Goal: Information Seeking & Learning: Learn about a topic

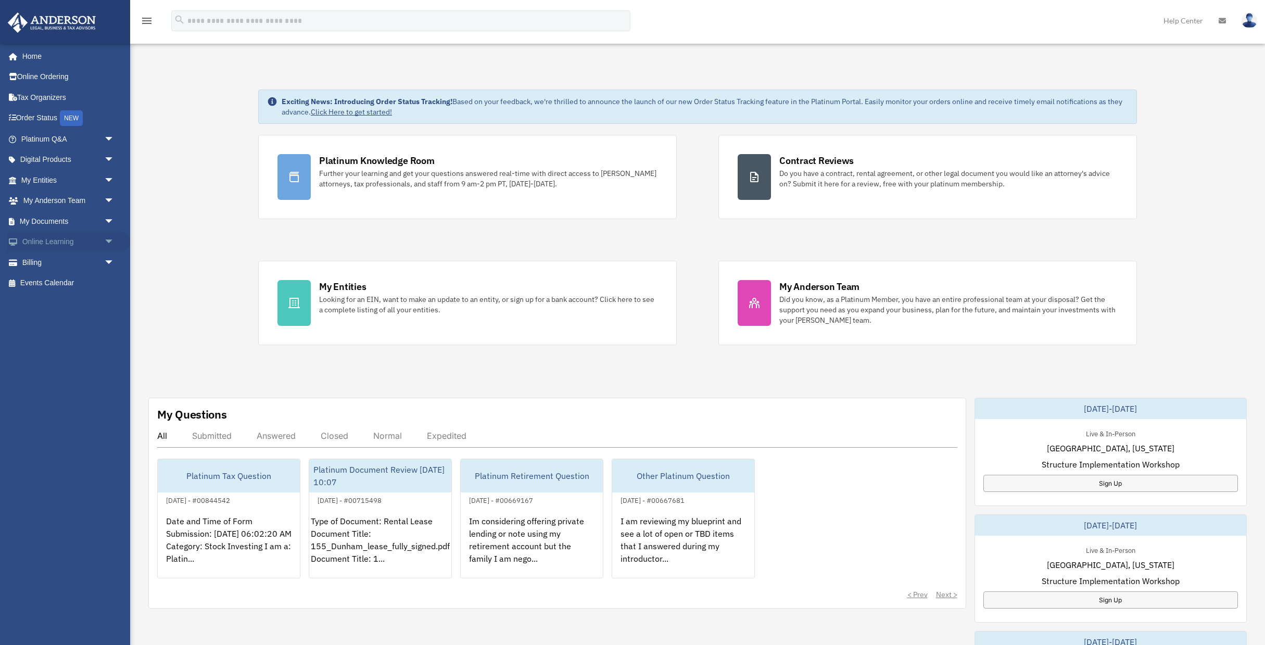
click at [112, 241] on span "arrow_drop_down" at bounding box center [114, 242] width 21 height 21
click at [106, 142] on span "arrow_drop_down" at bounding box center [114, 139] width 21 height 21
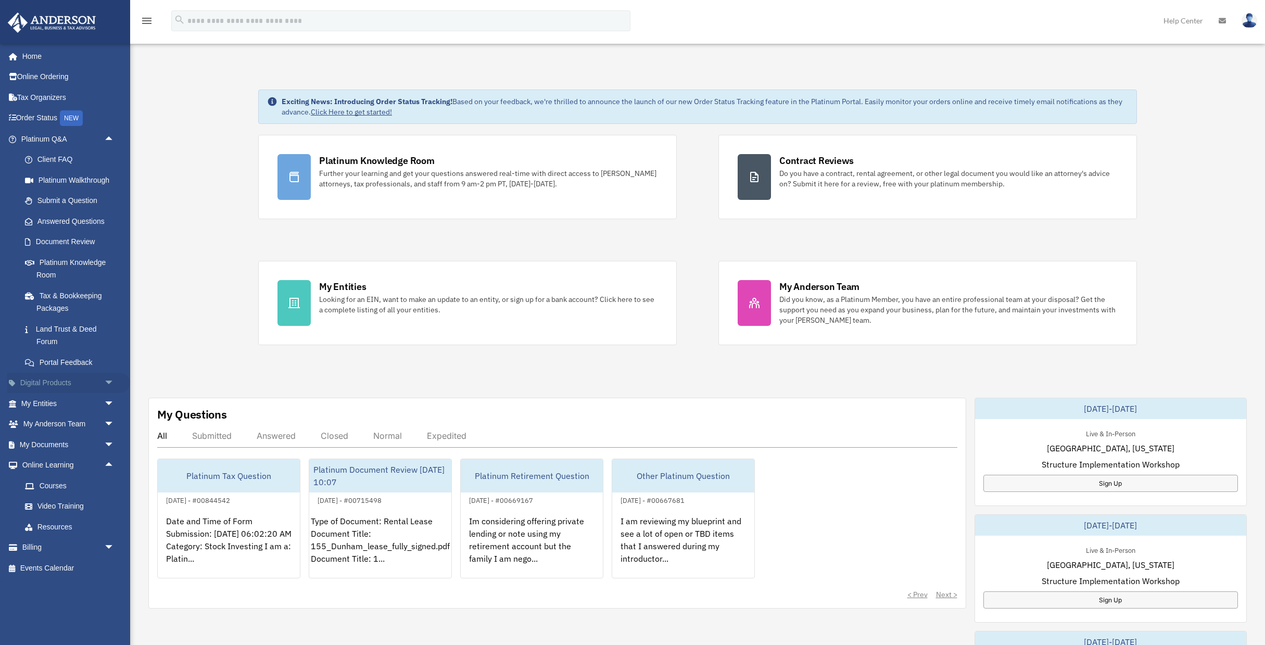
click at [113, 380] on span "arrow_drop_down" at bounding box center [114, 383] width 21 height 21
click at [61, 401] on div "Tax Toolbox" at bounding box center [76, 403] width 81 height 13
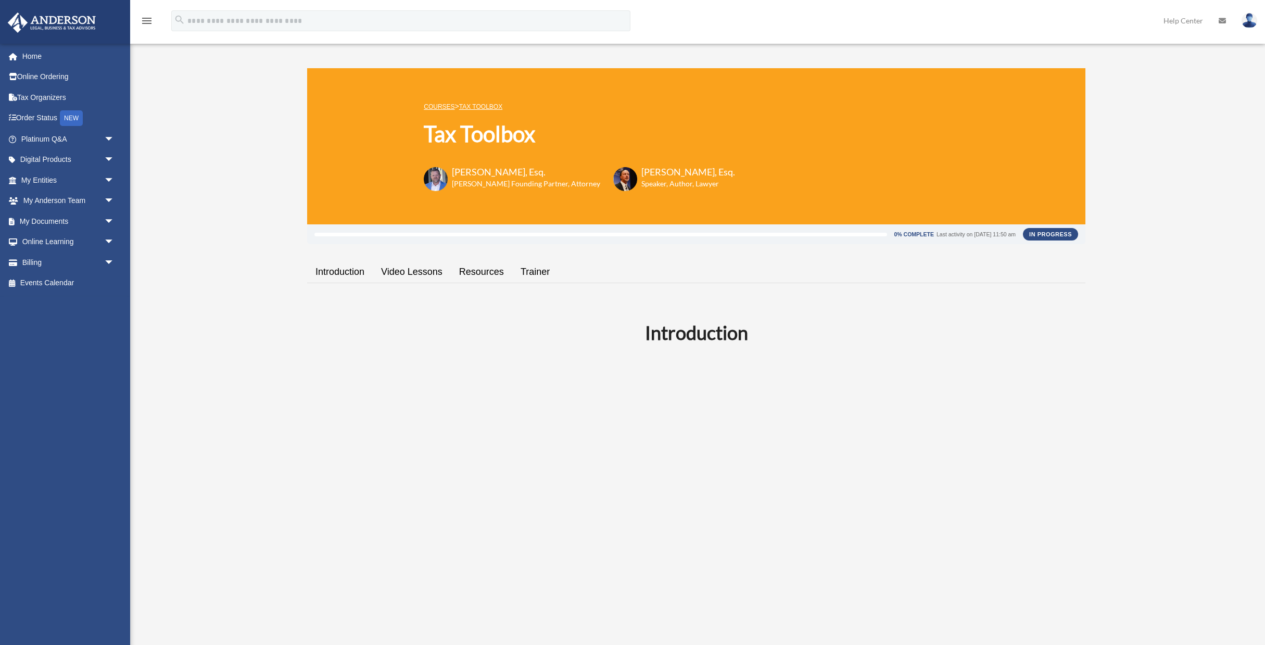
click at [398, 273] on link "Video Lessons" at bounding box center [412, 272] width 78 height 30
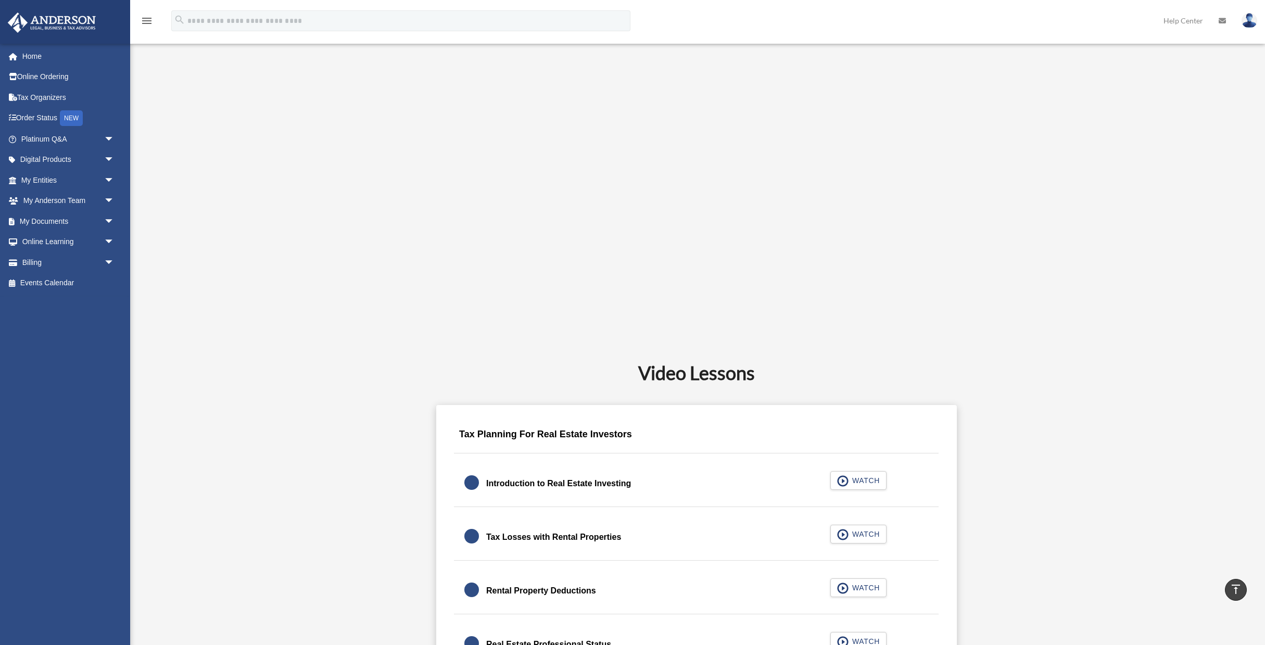
scroll to position [242, 0]
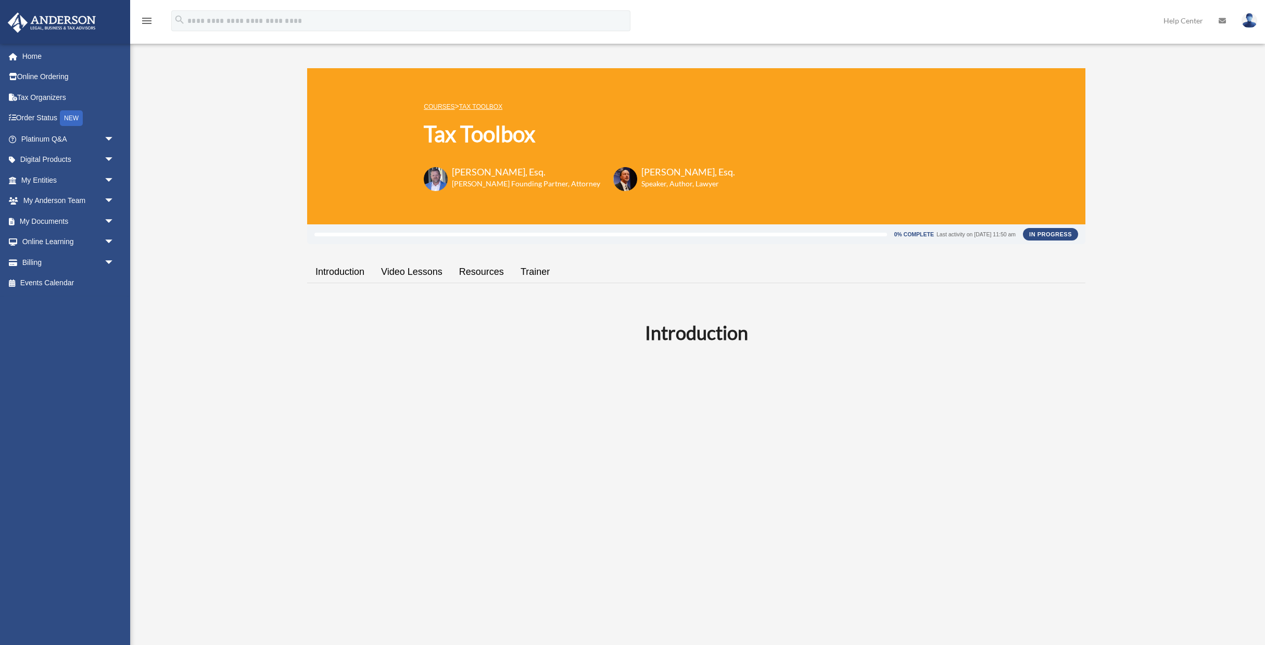
click at [475, 269] on link "Resources" at bounding box center [481, 272] width 61 height 30
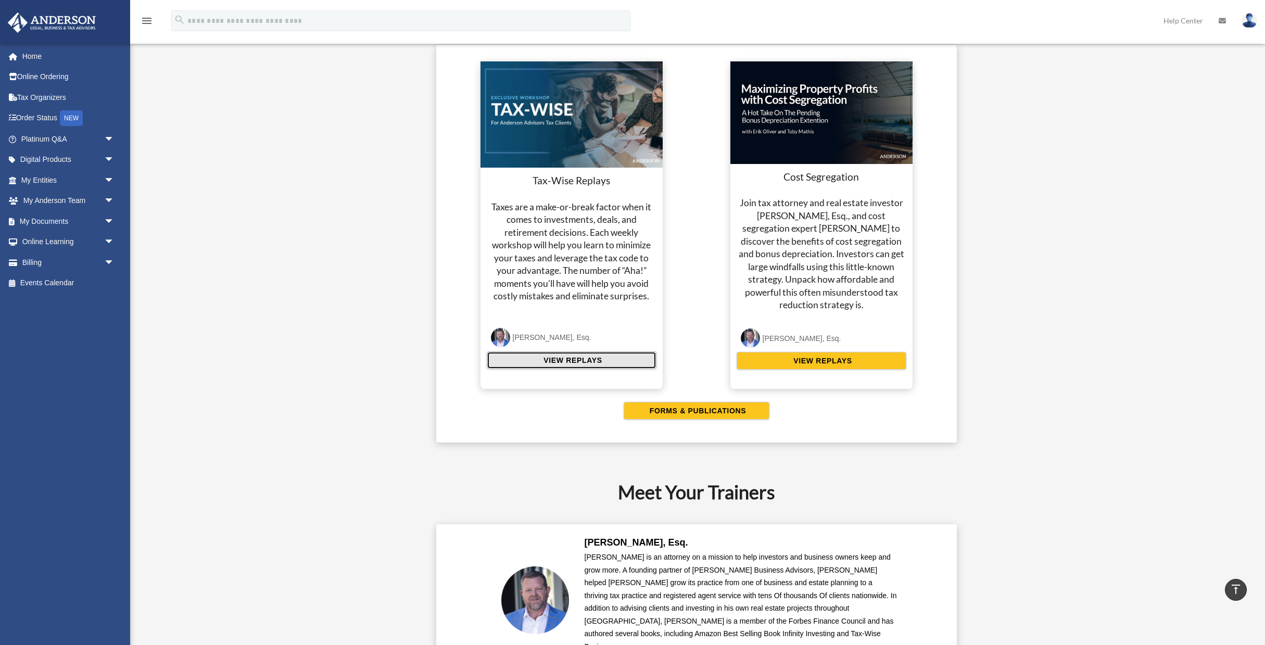
click at [576, 364] on span "VIEW REPLAYS" at bounding box center [571, 360] width 61 height 10
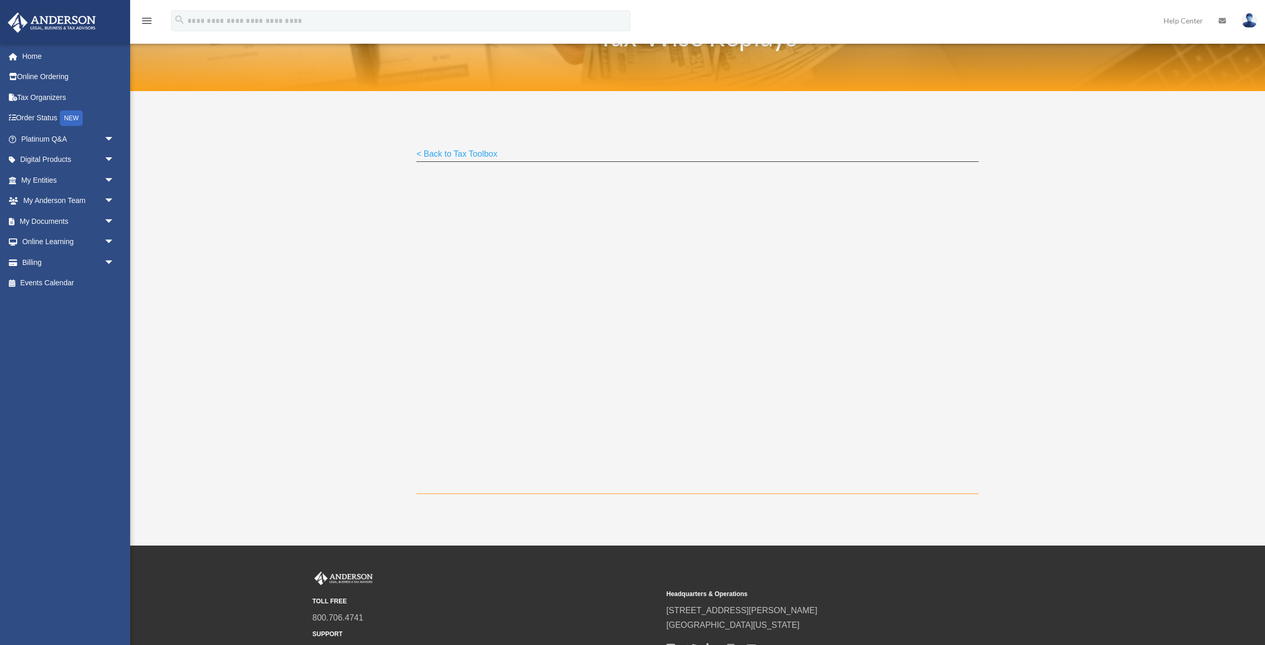
scroll to position [147, 0]
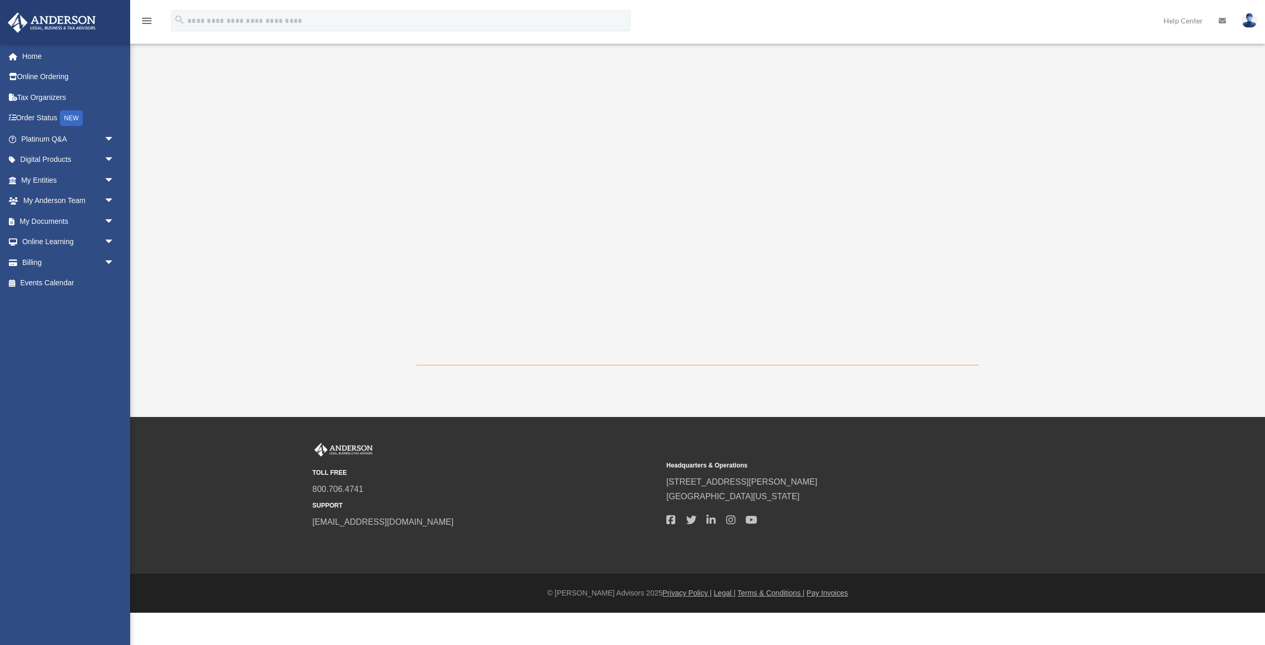
scroll to position [147, 0]
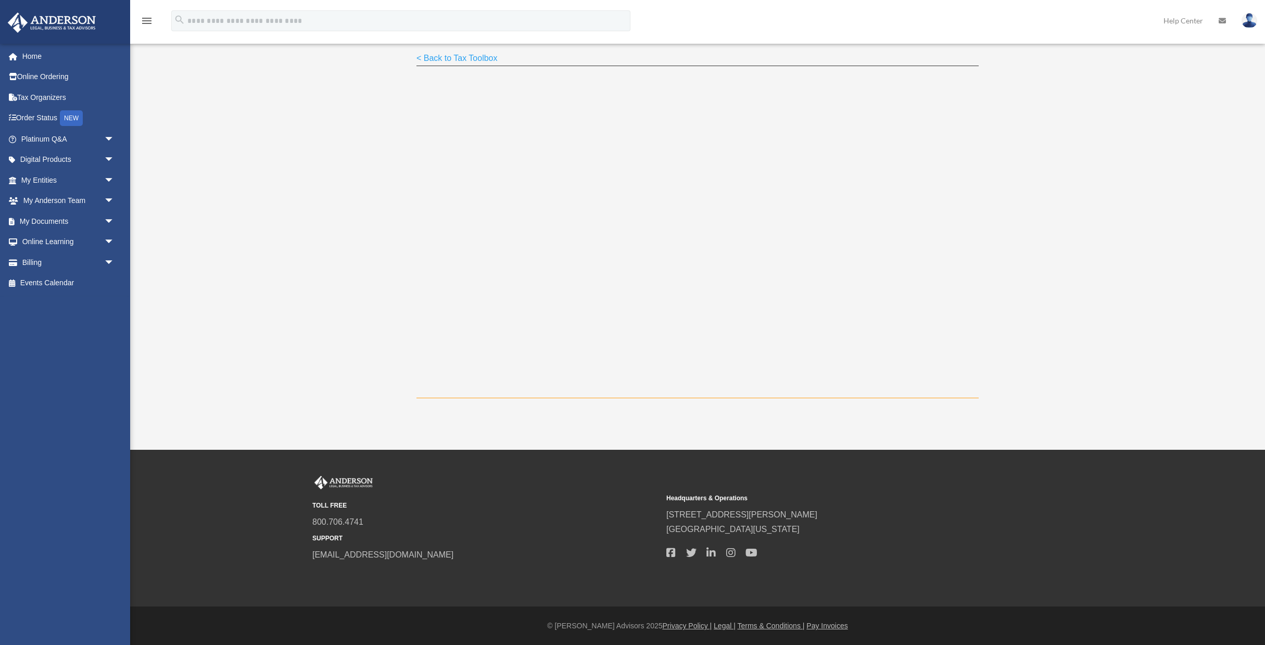
click at [429, 58] on link "< Back to Tax Toolbox" at bounding box center [457, 61] width 81 height 14
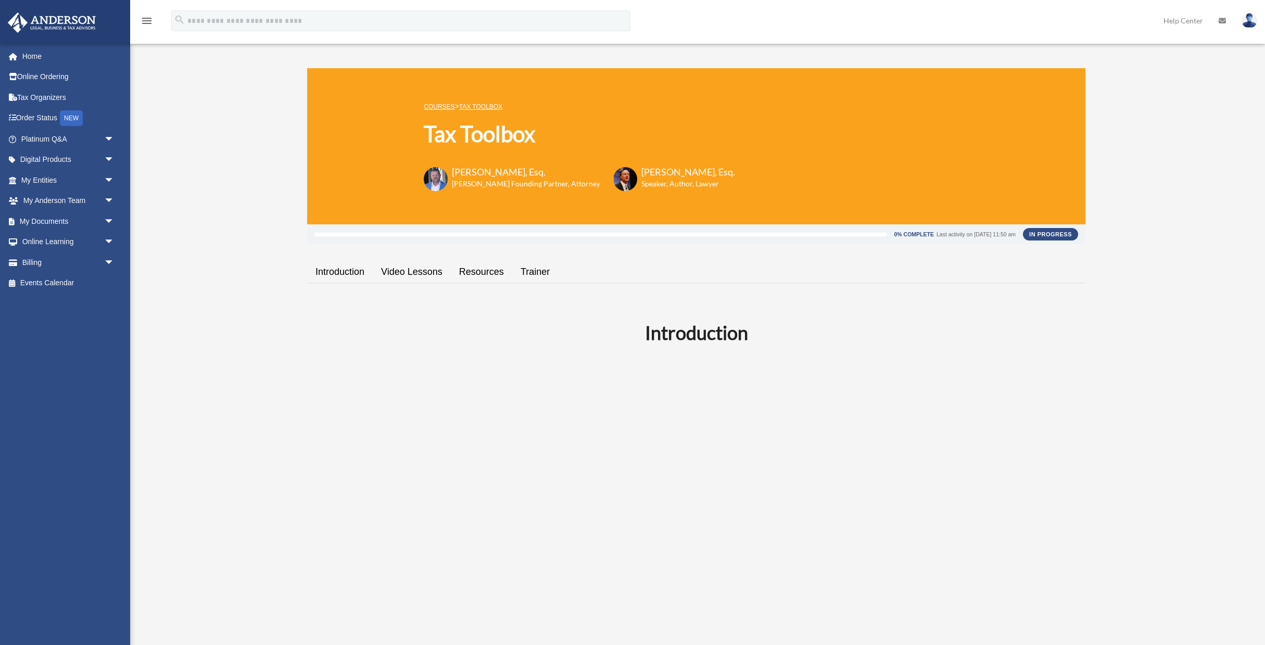
click at [491, 271] on link "Resources" at bounding box center [481, 272] width 61 height 30
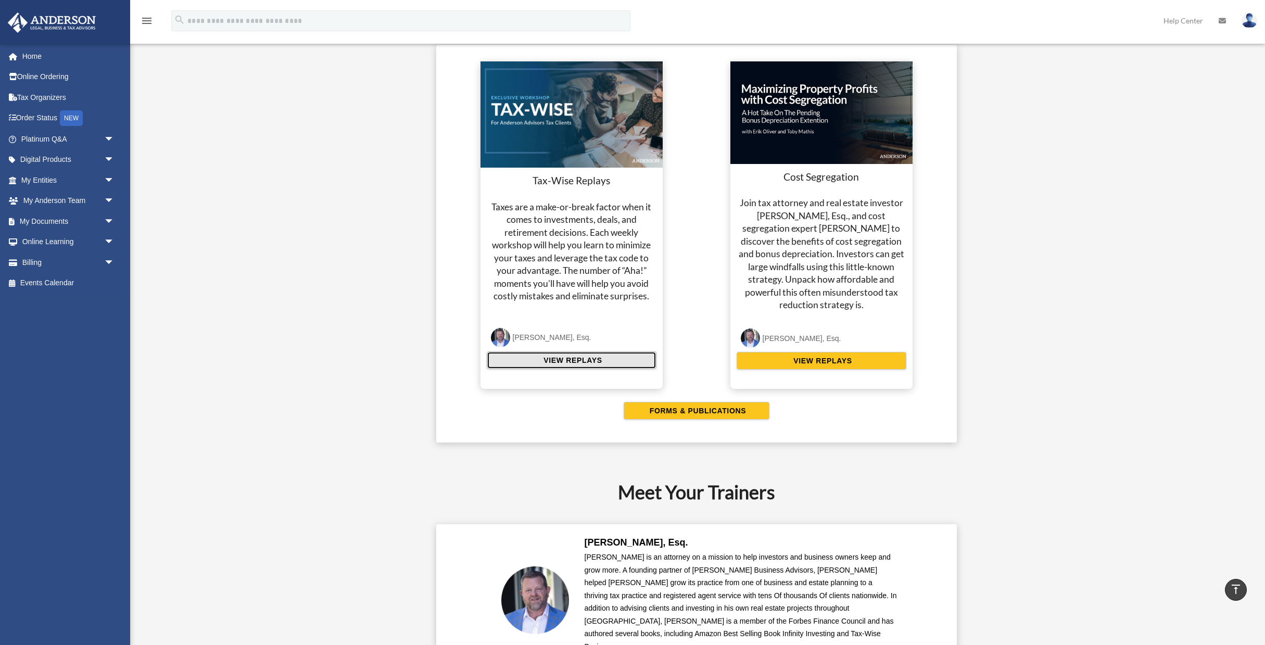
click at [570, 359] on span "VIEW REPLAYS" at bounding box center [571, 360] width 61 height 10
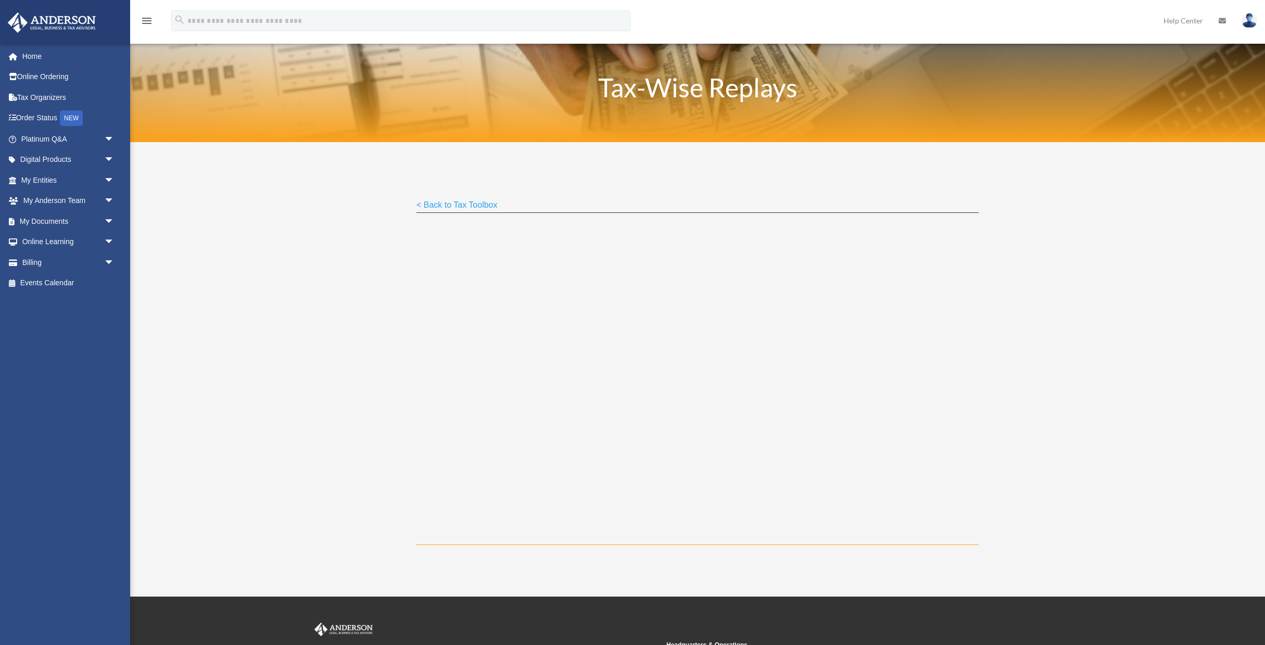
click at [486, 206] on link "< Back to Tax Toolbox" at bounding box center [457, 207] width 81 height 14
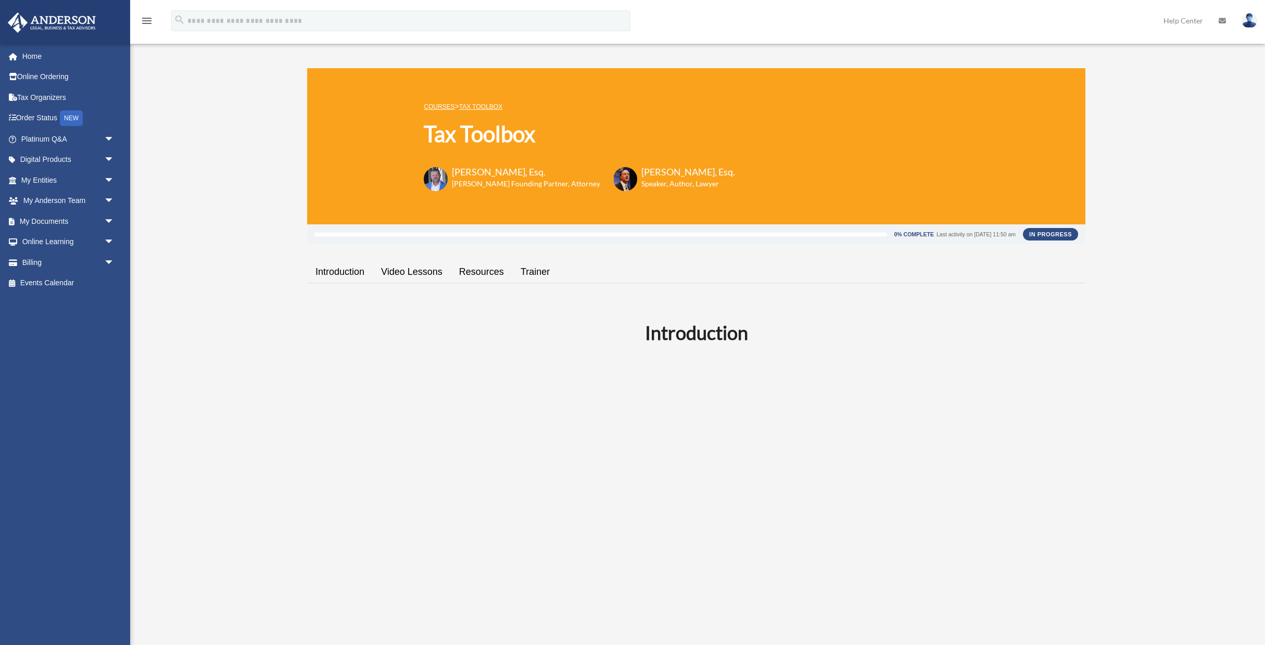
click at [481, 272] on link "Resources" at bounding box center [481, 272] width 61 height 30
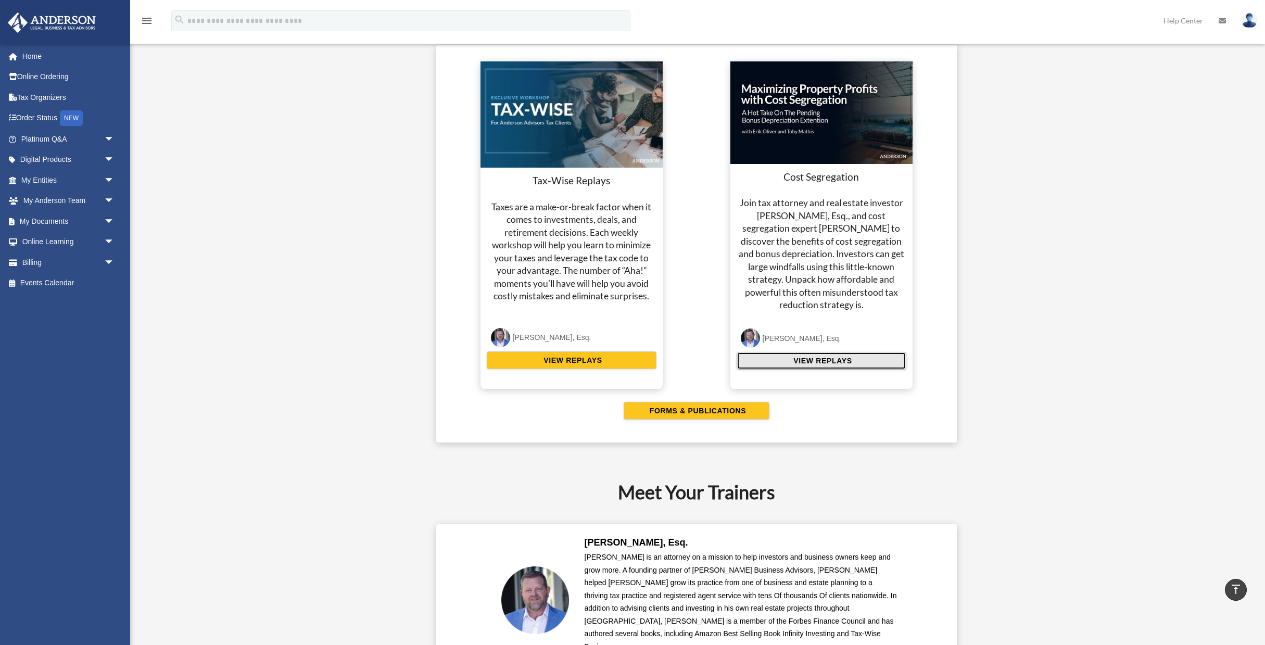
click at [816, 362] on span "VIEW REPLAYS" at bounding box center [821, 361] width 61 height 10
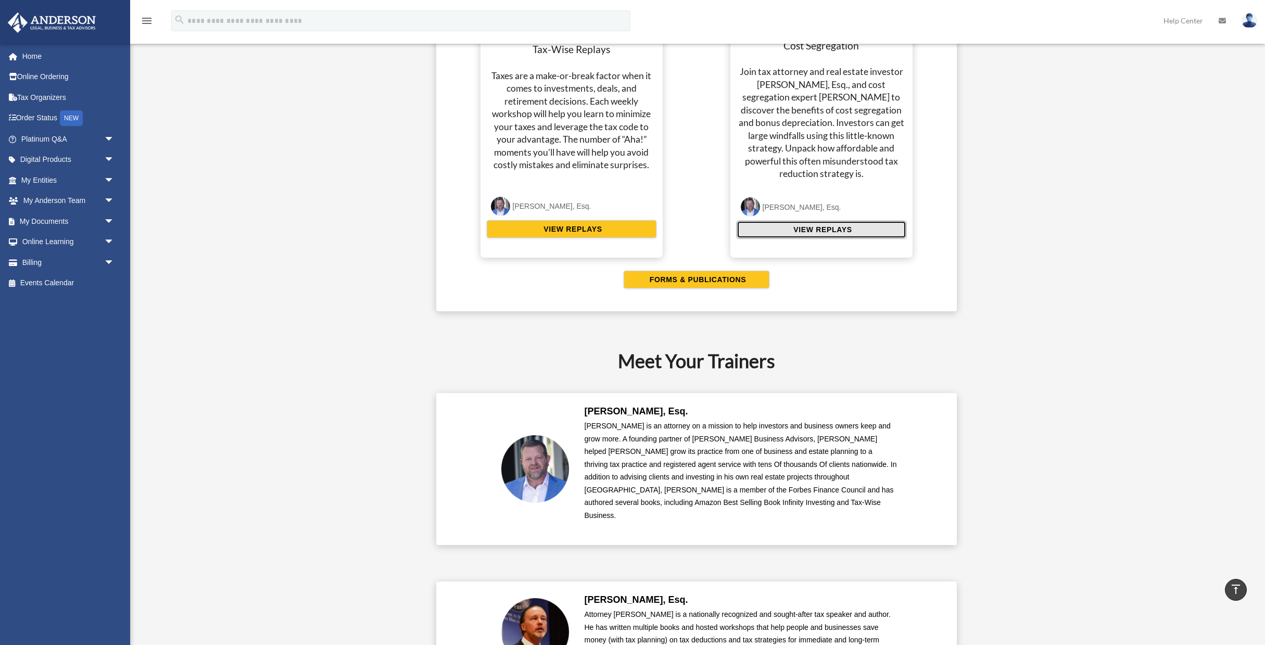
scroll to position [2155, 0]
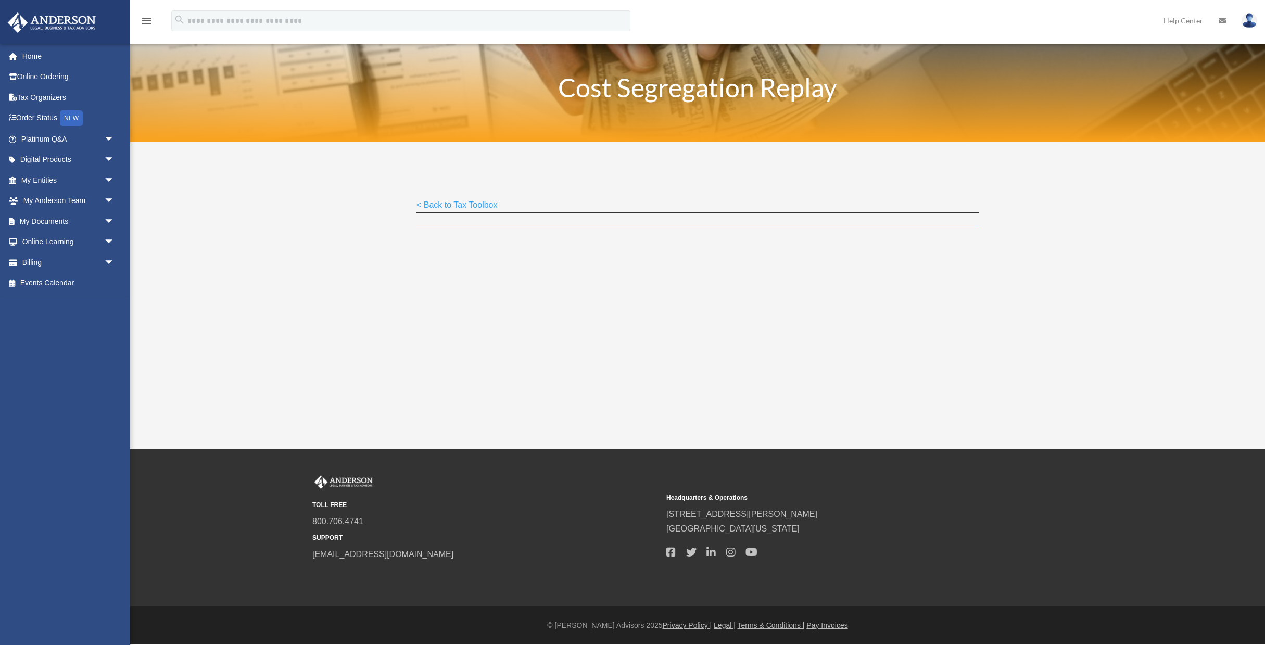
click at [471, 205] on link "< Back to Tax Toolbox" at bounding box center [457, 207] width 81 height 14
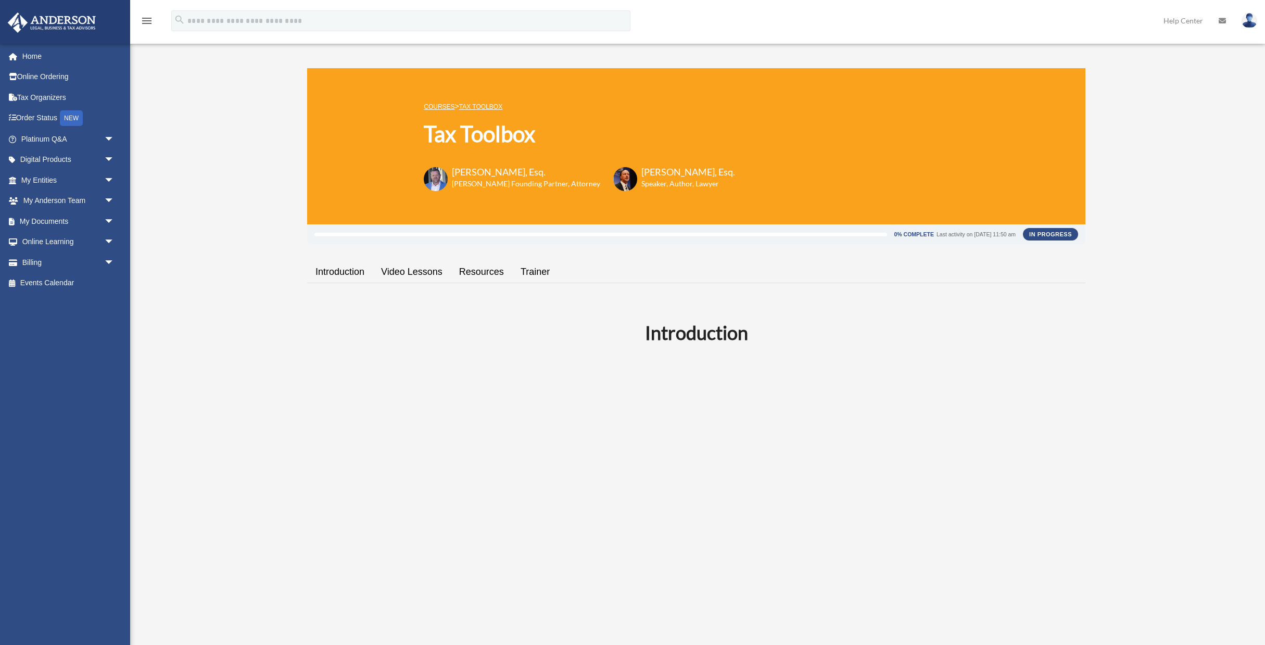
click at [405, 273] on link "Video Lessons" at bounding box center [412, 272] width 78 height 30
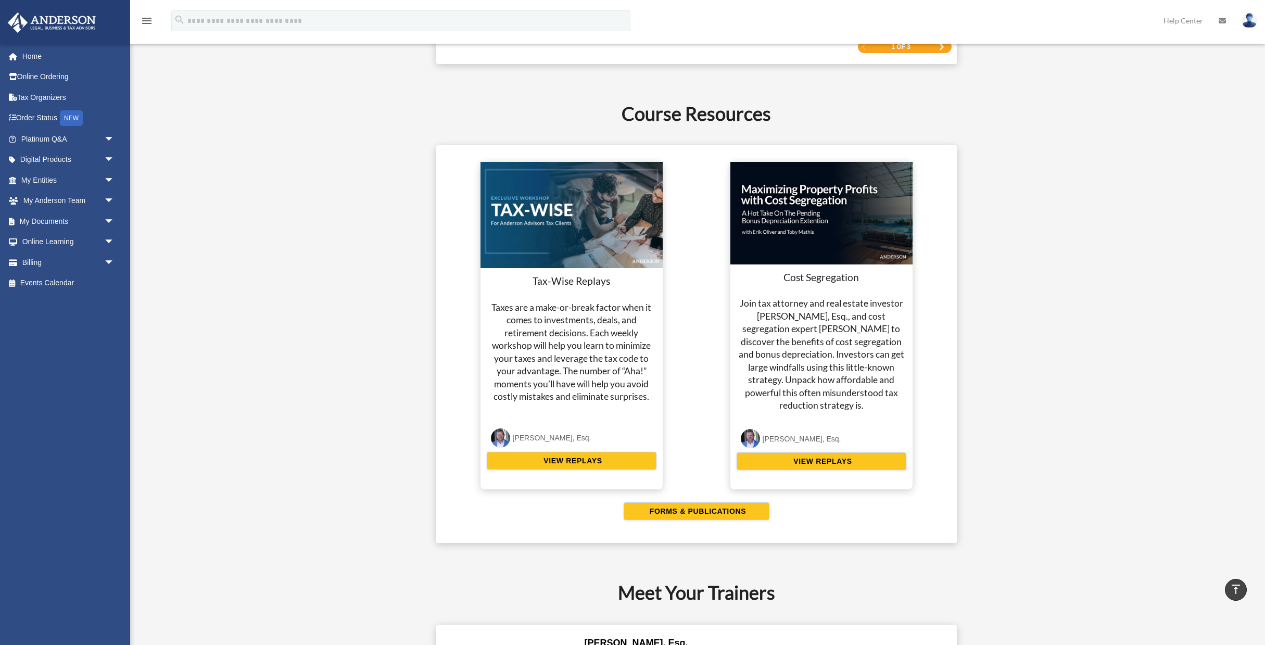
scroll to position [1847, 0]
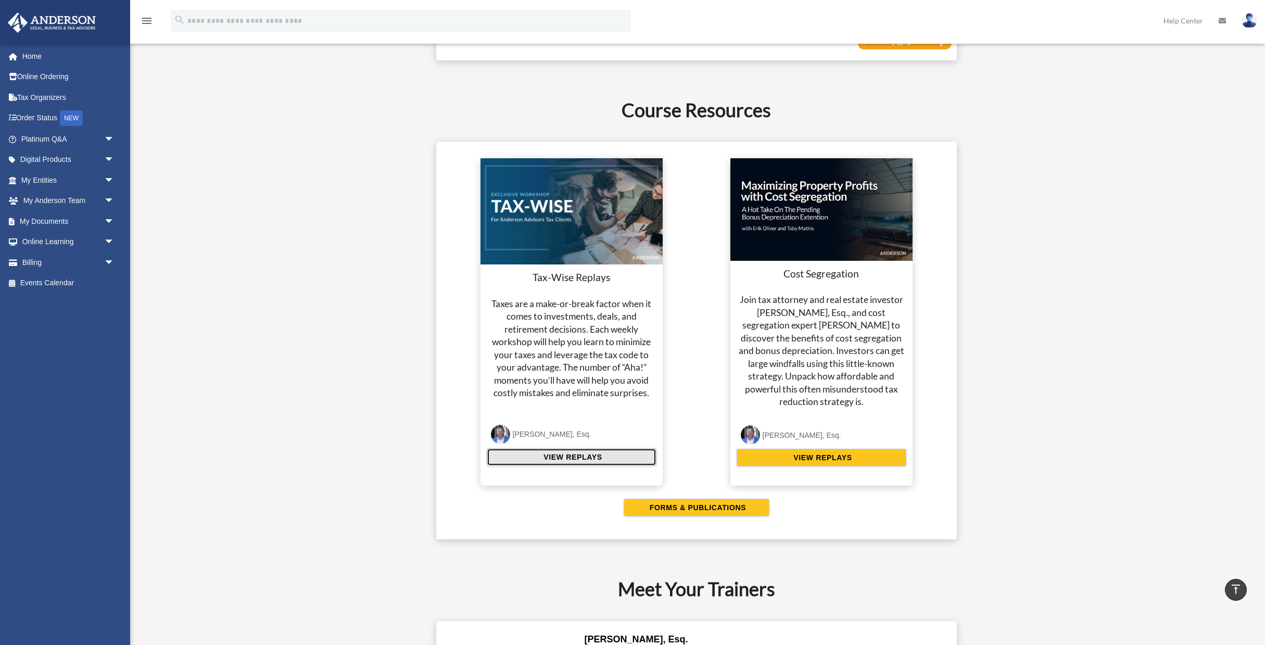
click at [592, 460] on span "VIEW REPLAYS" at bounding box center [571, 457] width 61 height 10
